Goal: Task Accomplishment & Management: Contribute content

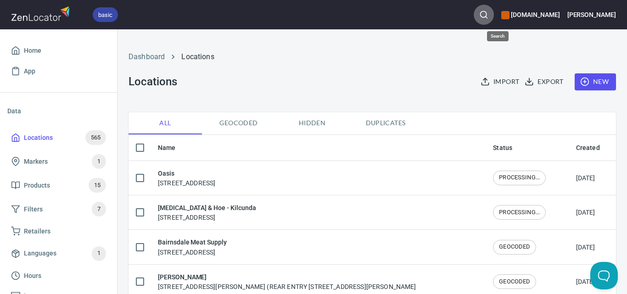
click at [494, 15] on button "button" at bounding box center [484, 15] width 20 height 20
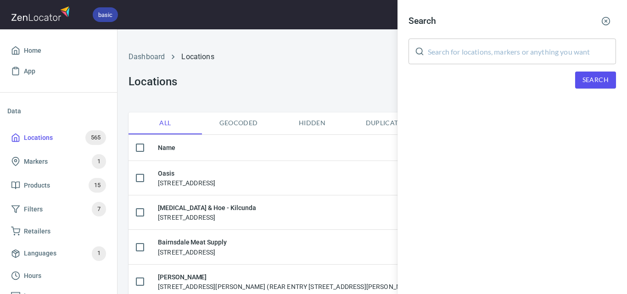
click at [516, 45] on input "text" at bounding box center [522, 52] width 188 height 26
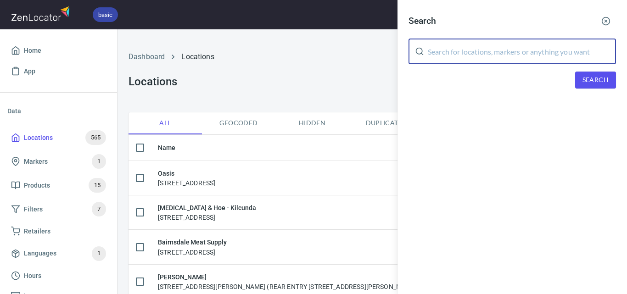
paste input "Stokehouse Pasta & Bar"
type input "Stokehouse Pasta & Bar"
click at [610, 84] on button "Search" at bounding box center [595, 80] width 41 height 17
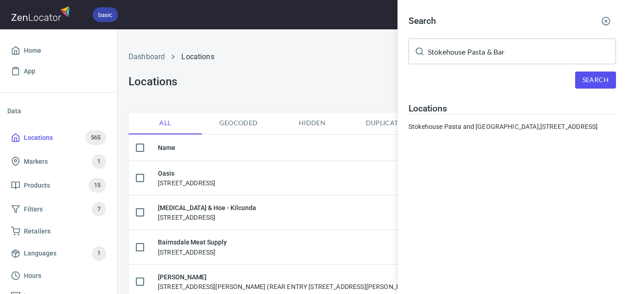
drag, startPoint x: 486, startPoint y: 124, endPoint x: 490, endPoint y: 118, distance: 6.6
click at [488, 123] on div "Stokehouse Pasta and Bar, [STREET_ADDRESS]" at bounding box center [513, 126] width 208 height 9
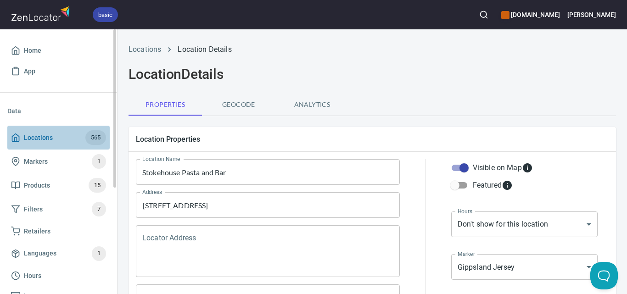
click at [86, 136] on span "565" at bounding box center [95, 138] width 21 height 11
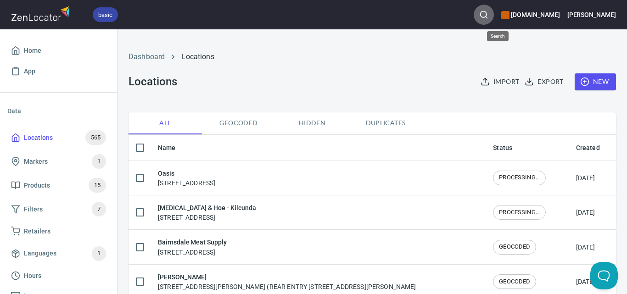
click at [494, 19] on button "button" at bounding box center [484, 15] width 20 height 20
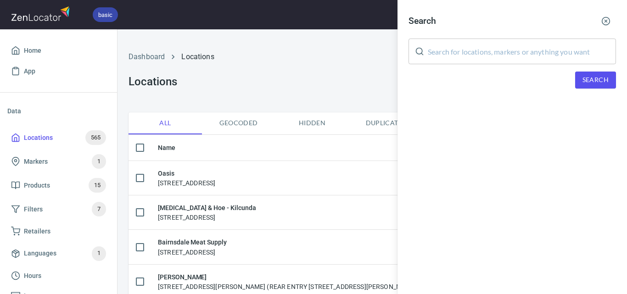
click at [508, 54] on input "text" at bounding box center [522, 52] width 188 height 26
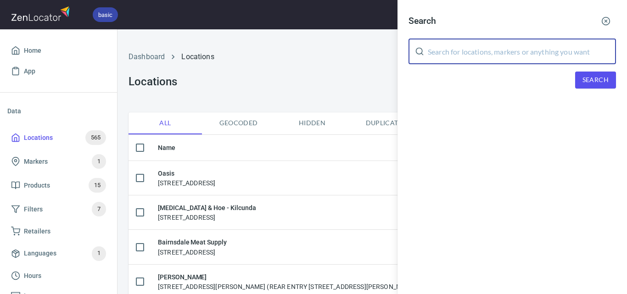
paste input "Zinc at [GEOGRAPHIC_DATA]"
type input "Zinc at [GEOGRAPHIC_DATA]"
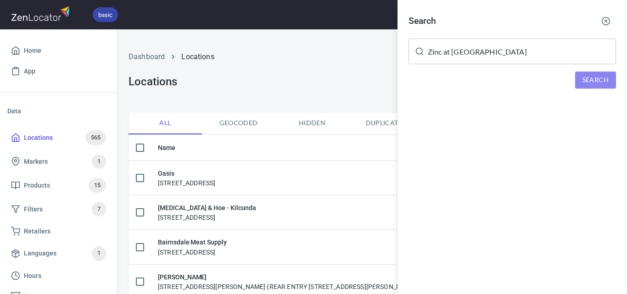
click at [592, 86] on button "Search" at bounding box center [595, 80] width 41 height 17
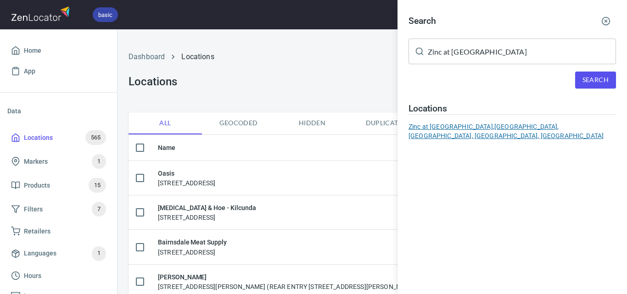
click at [517, 131] on div "Zinc at [GEOGRAPHIC_DATA], [GEOGRAPHIC_DATA], [GEOGRAPHIC_DATA], [GEOGRAPHIC_DA…" at bounding box center [513, 131] width 208 height 18
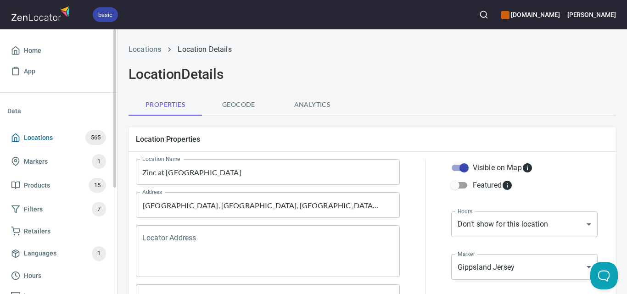
click at [43, 132] on span "Locations" at bounding box center [38, 137] width 29 height 11
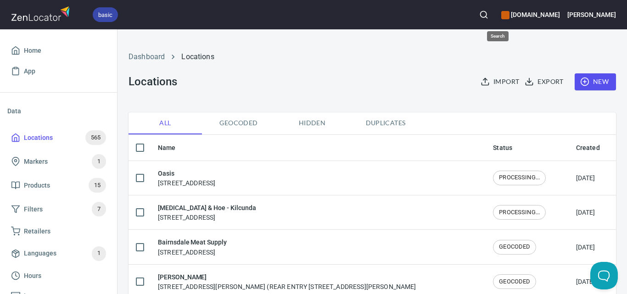
click at [489, 12] on icon "button" at bounding box center [483, 14] width 9 height 9
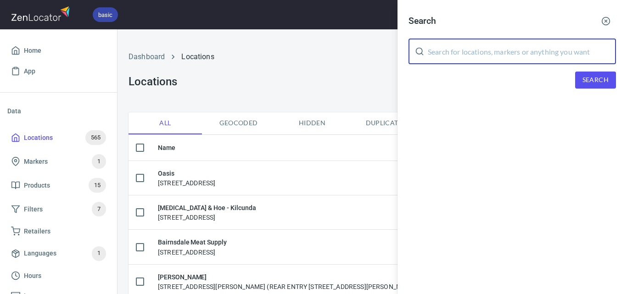
click at [509, 53] on input "text" at bounding box center [522, 52] width 188 height 26
paste input "IGA Neerim South"
click at [584, 84] on span "Search" at bounding box center [596, 79] width 26 height 11
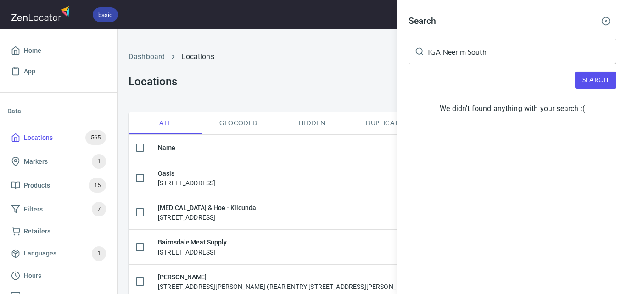
click at [508, 50] on input "IGA Neerim South" at bounding box center [522, 52] width 188 height 26
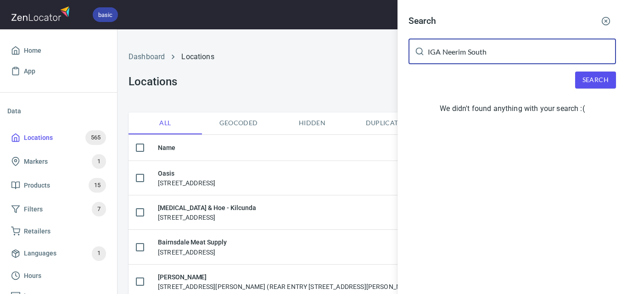
drag, startPoint x: 444, startPoint y: 50, endPoint x: 398, endPoint y: 59, distance: 47.3
click at [400, 61] on div "Search IGA Neerim South ​ Search We didn't found anything with your search :(" at bounding box center [513, 66] width 230 height 133
type input "Neerim South"
click at [581, 84] on button "Search" at bounding box center [595, 80] width 41 height 17
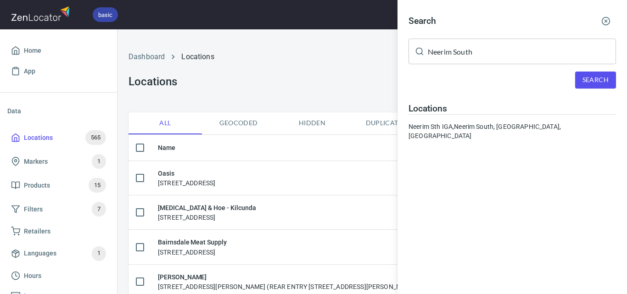
click at [489, 114] on hr at bounding box center [513, 114] width 208 height 0
click at [492, 124] on div "Neerim Sth IGA, [GEOGRAPHIC_DATA], [GEOGRAPHIC_DATA], [GEOGRAPHIC_DATA]" at bounding box center [513, 131] width 208 height 18
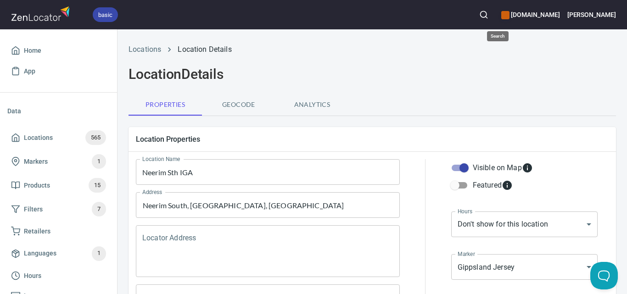
click at [489, 15] on icon "button" at bounding box center [483, 14] width 9 height 9
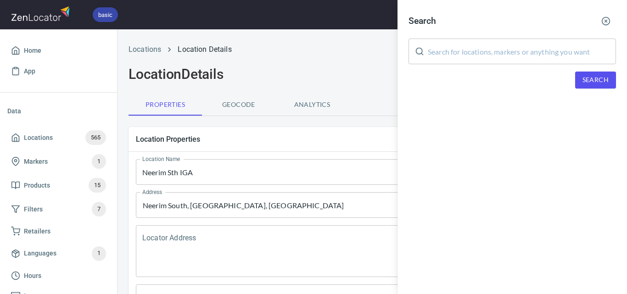
click at [515, 53] on input "text" at bounding box center [522, 52] width 188 height 26
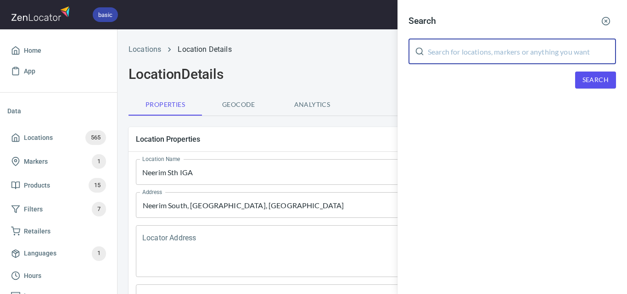
paste input "Paper Tiger Espresso Bar"
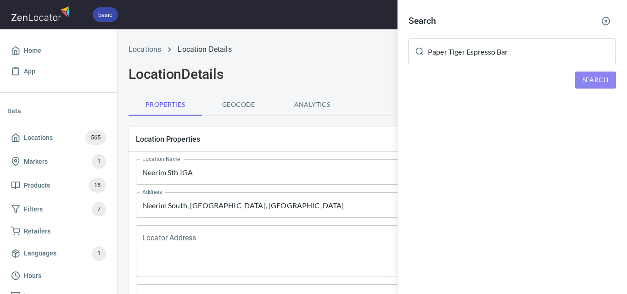
click at [602, 78] on span "Search" at bounding box center [596, 79] width 26 height 11
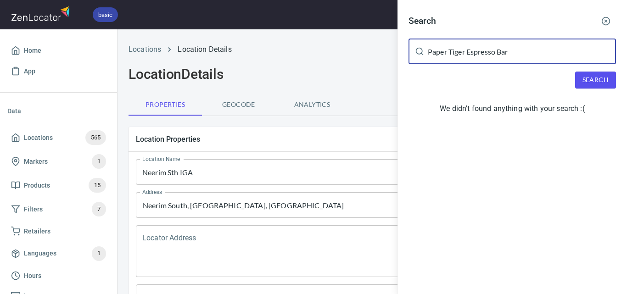
drag, startPoint x: 507, startPoint y: 58, endPoint x: 466, endPoint y: 57, distance: 41.3
click at [466, 57] on input "Paper Tiger Espresso Bar" at bounding box center [522, 52] width 188 height 26
type input "Paper Tiger"
click at [598, 76] on span "Search" at bounding box center [596, 79] width 26 height 11
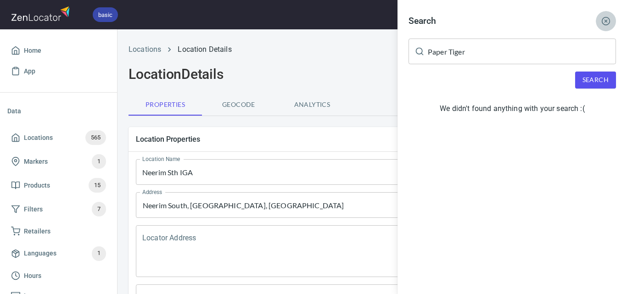
click at [609, 16] on button "button" at bounding box center [606, 21] width 20 height 20
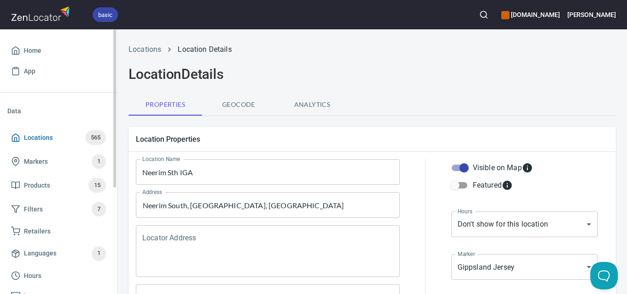
click at [43, 143] on span "Locations" at bounding box center [38, 137] width 29 height 11
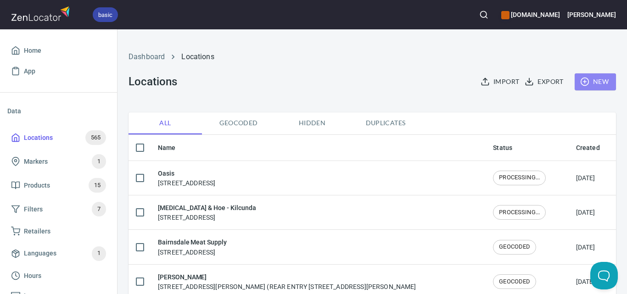
click at [582, 88] on button "New" at bounding box center [595, 81] width 41 height 17
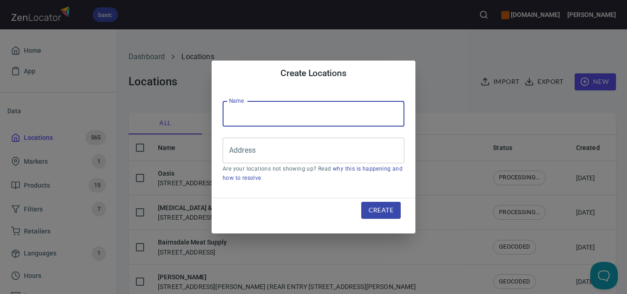
click at [278, 123] on input "text" at bounding box center [314, 114] width 182 height 26
paste input "Paper Tiger Espresso Bar"
type input "Paper Tiger Espresso Bar"
click at [281, 163] on div "Address" at bounding box center [314, 151] width 182 height 26
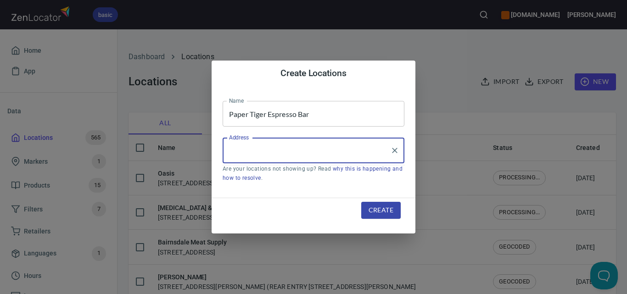
paste input "Ground Floor, [STREET_ADDRESS]"
type input "Ground Floor, [STREET_ADDRESS]"
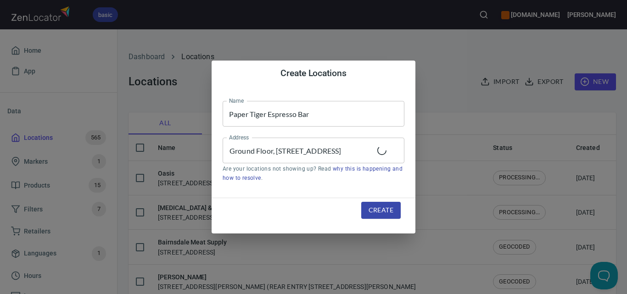
drag, startPoint x: 357, startPoint y: 191, endPoint x: 361, endPoint y: 211, distance: 21.0
click at [381, 211] on span "Create" at bounding box center [381, 210] width 25 height 11
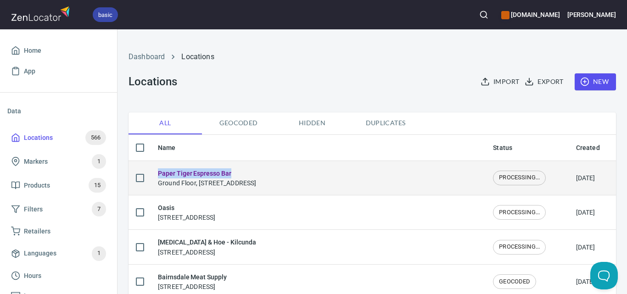
drag, startPoint x: 239, startPoint y: 171, endPoint x: 154, endPoint y: 167, distance: 84.6
click at [154, 167] on td "Paper Tiger Espresso Bar Ground Floor, [STREET_ADDRESS]" at bounding box center [318, 178] width 335 height 34
